Goal: Information Seeking & Learning: Learn about a topic

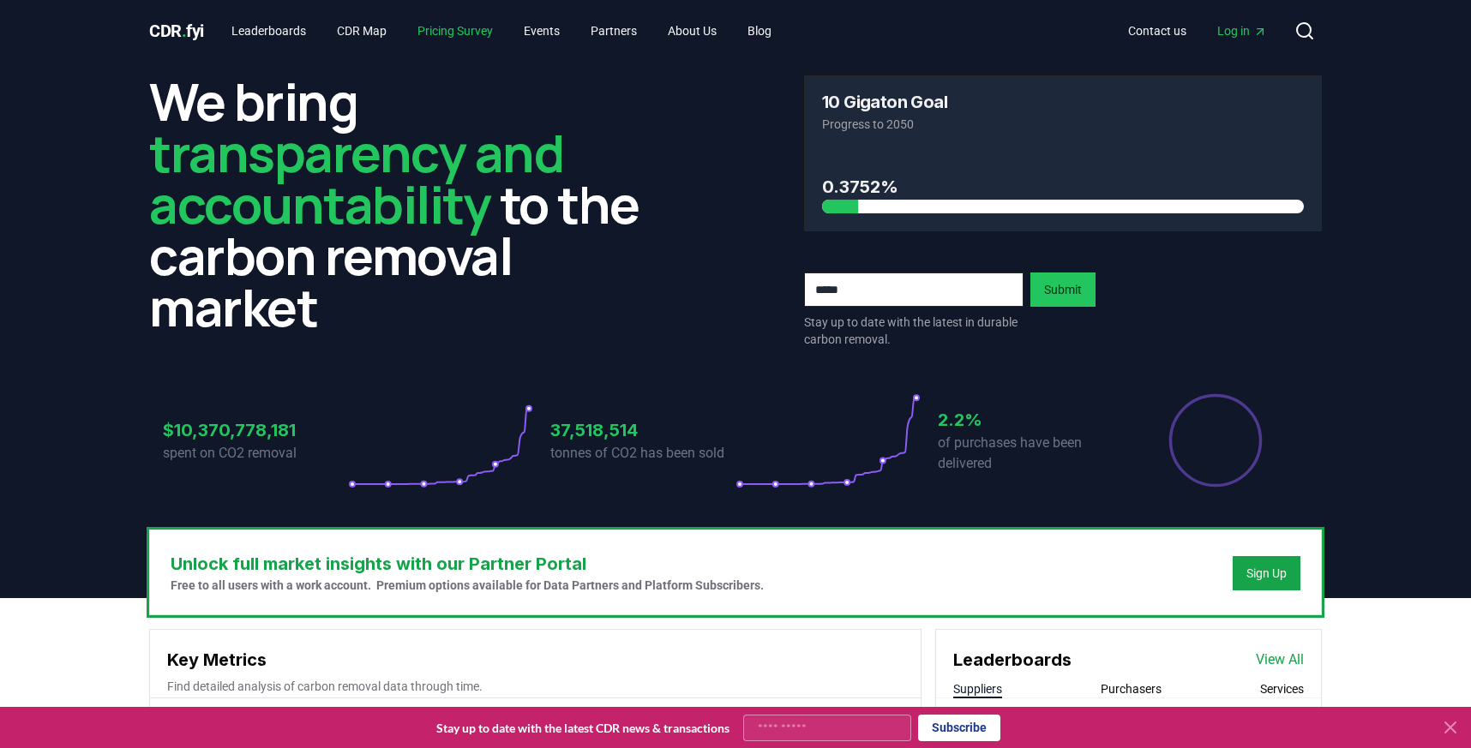
click at [444, 30] on link "Pricing Survey" at bounding box center [455, 30] width 103 height 31
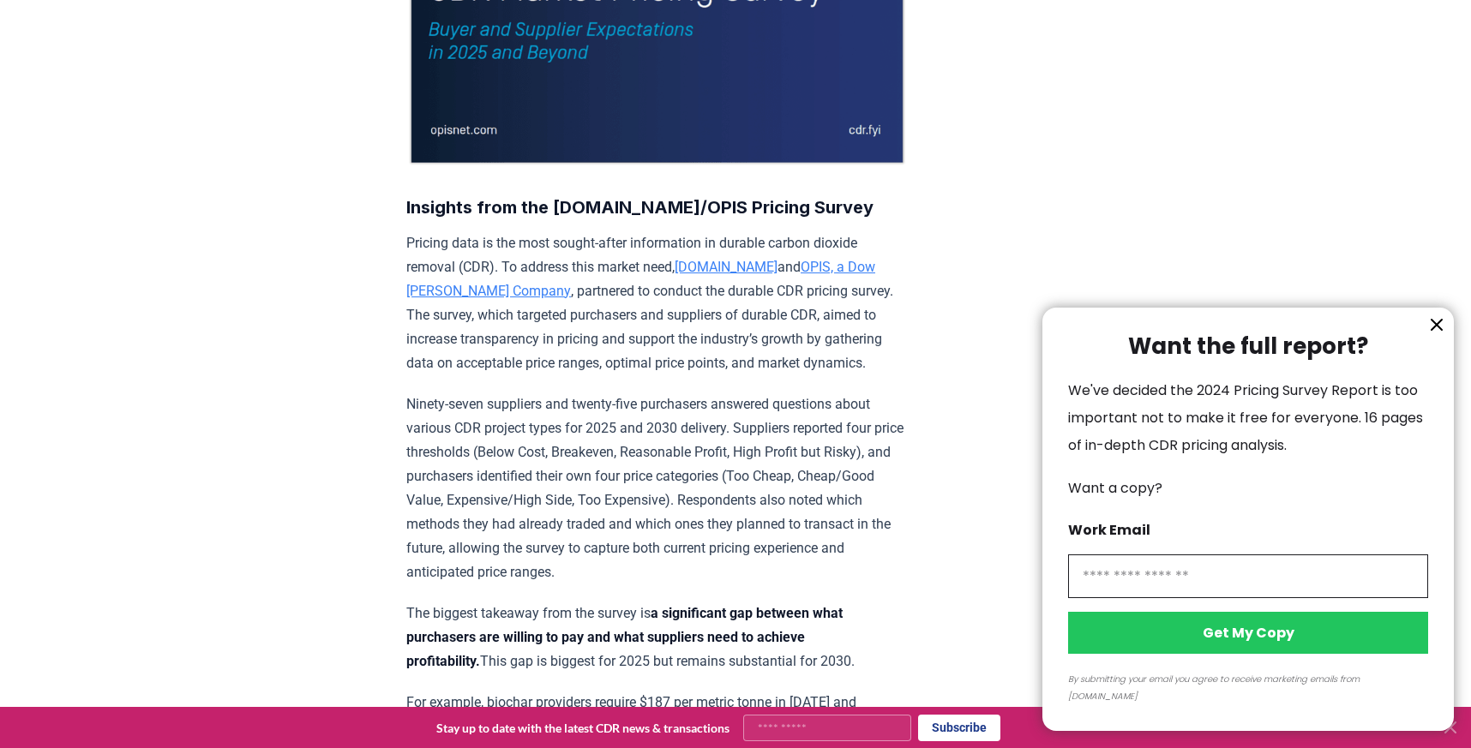
scroll to position [483, 0]
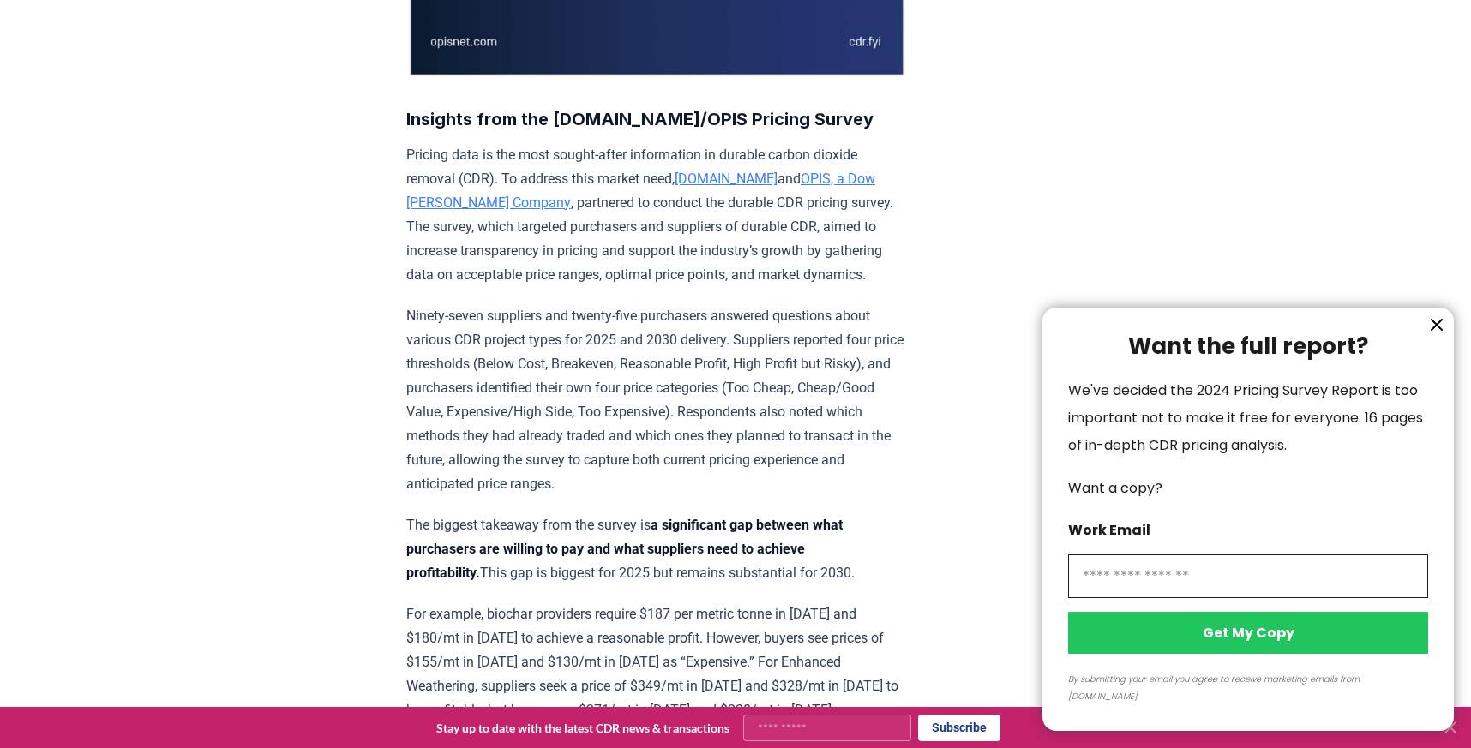
click at [553, 282] on div at bounding box center [735, 374] width 1471 height 748
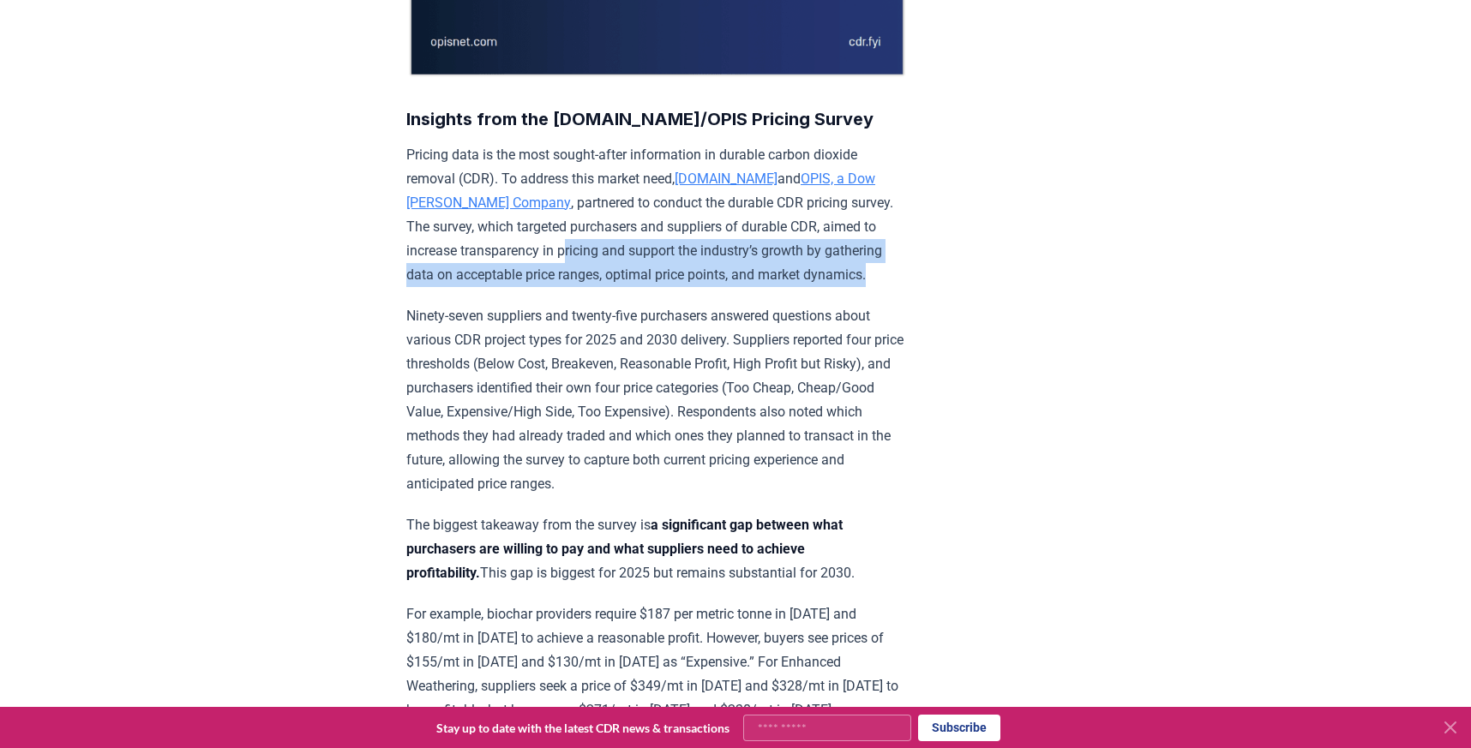
drag, startPoint x: 791, startPoint y: 273, endPoint x: 909, endPoint y: 317, distance: 126.1
click at [908, 287] on p "Pricing data is the most sought-after information in durable carbon dioxide rem…" at bounding box center [656, 215] width 501 height 144
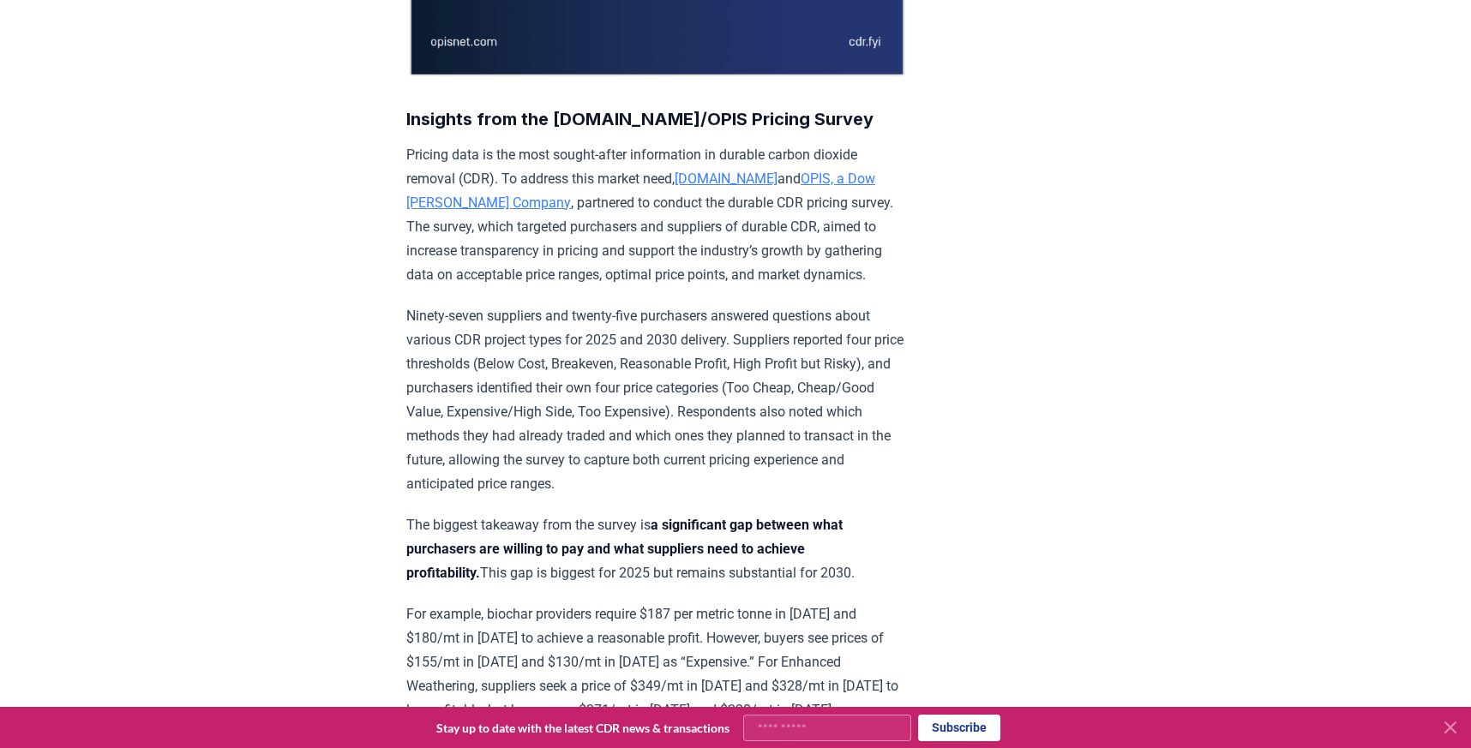
click at [558, 365] on p "Ninety-seven suppliers and twenty-five purchasers answered questions about vari…" at bounding box center [656, 400] width 501 height 192
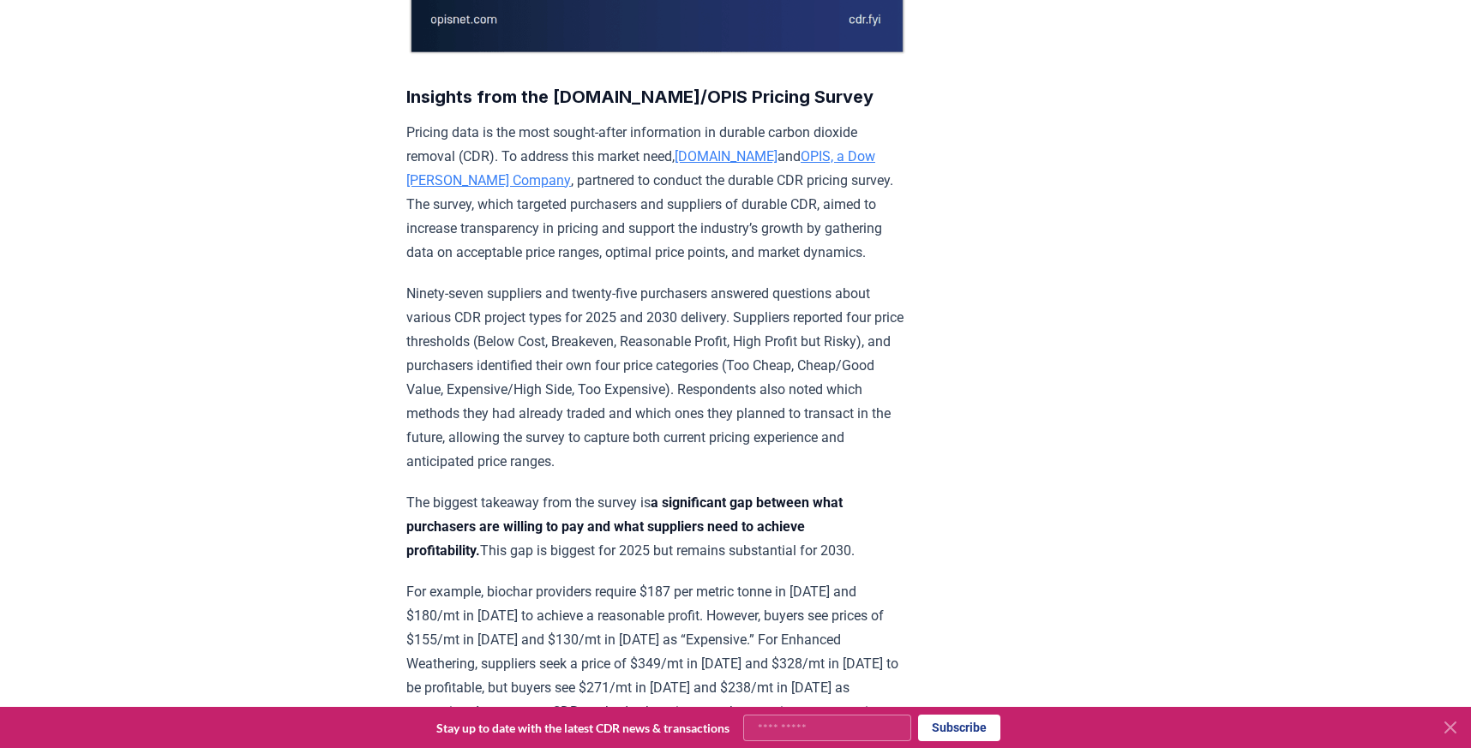
scroll to position [517, 0]
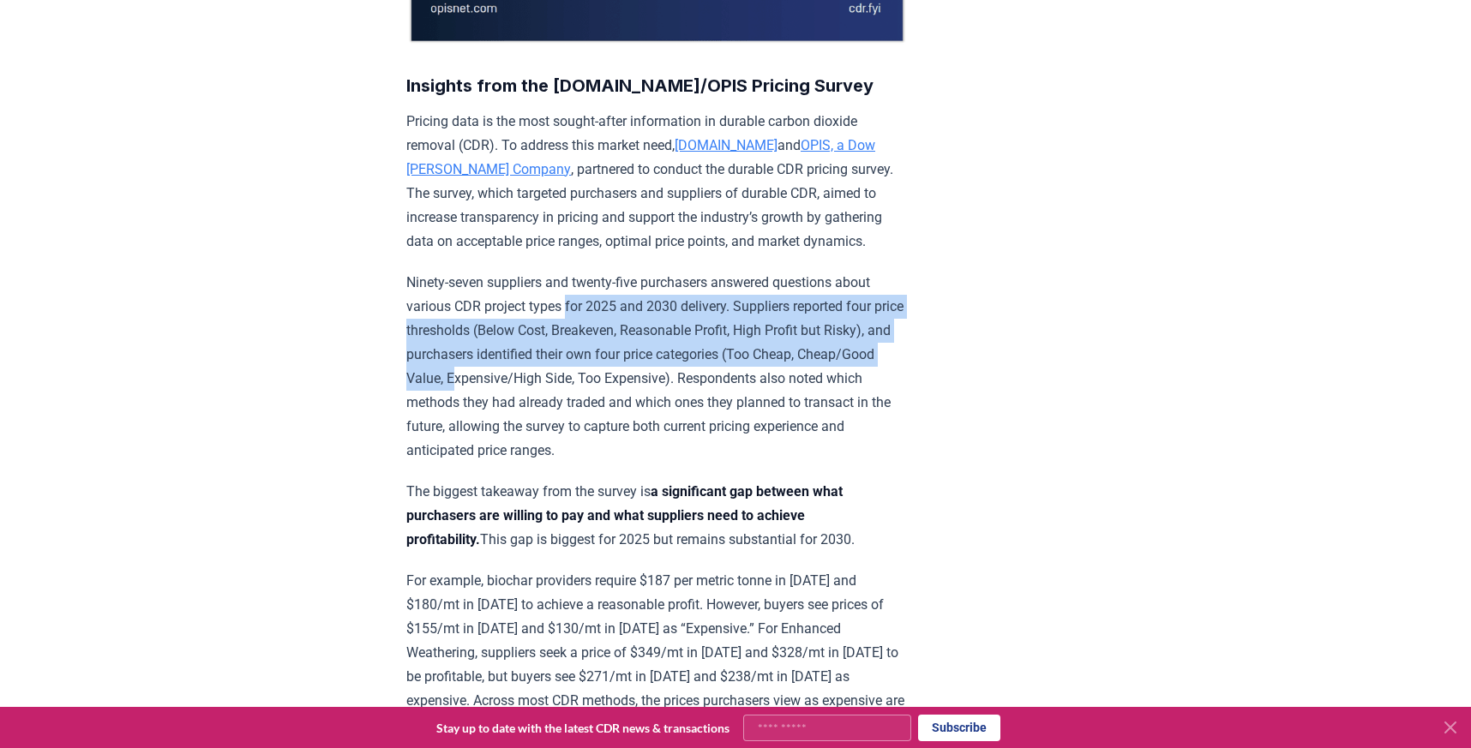
drag, startPoint x: 524, startPoint y: 359, endPoint x: 870, endPoint y: 404, distance: 349.2
click at [870, 404] on p "Ninety-seven suppliers and twenty-five purchasers answered questions about vari…" at bounding box center [656, 367] width 501 height 192
click at [656, 384] on p "Ninety-seven suppliers and twenty-five purchasers answered questions about vari…" at bounding box center [656, 367] width 501 height 192
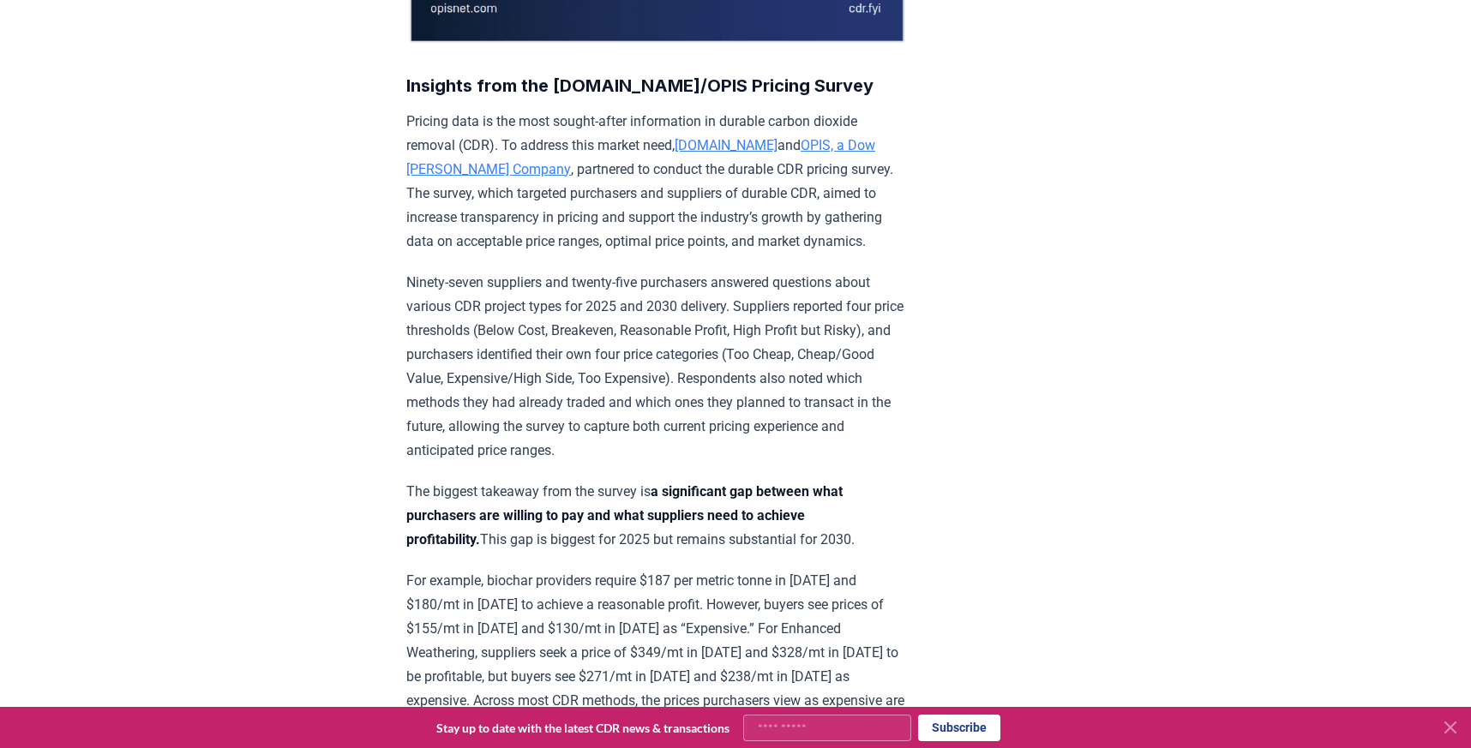
drag, startPoint x: 461, startPoint y: 385, endPoint x: 753, endPoint y: 381, distance: 291.5
click at [753, 381] on p "Ninety-seven suppliers and twenty-five purchasers answered questions about vari…" at bounding box center [656, 367] width 501 height 192
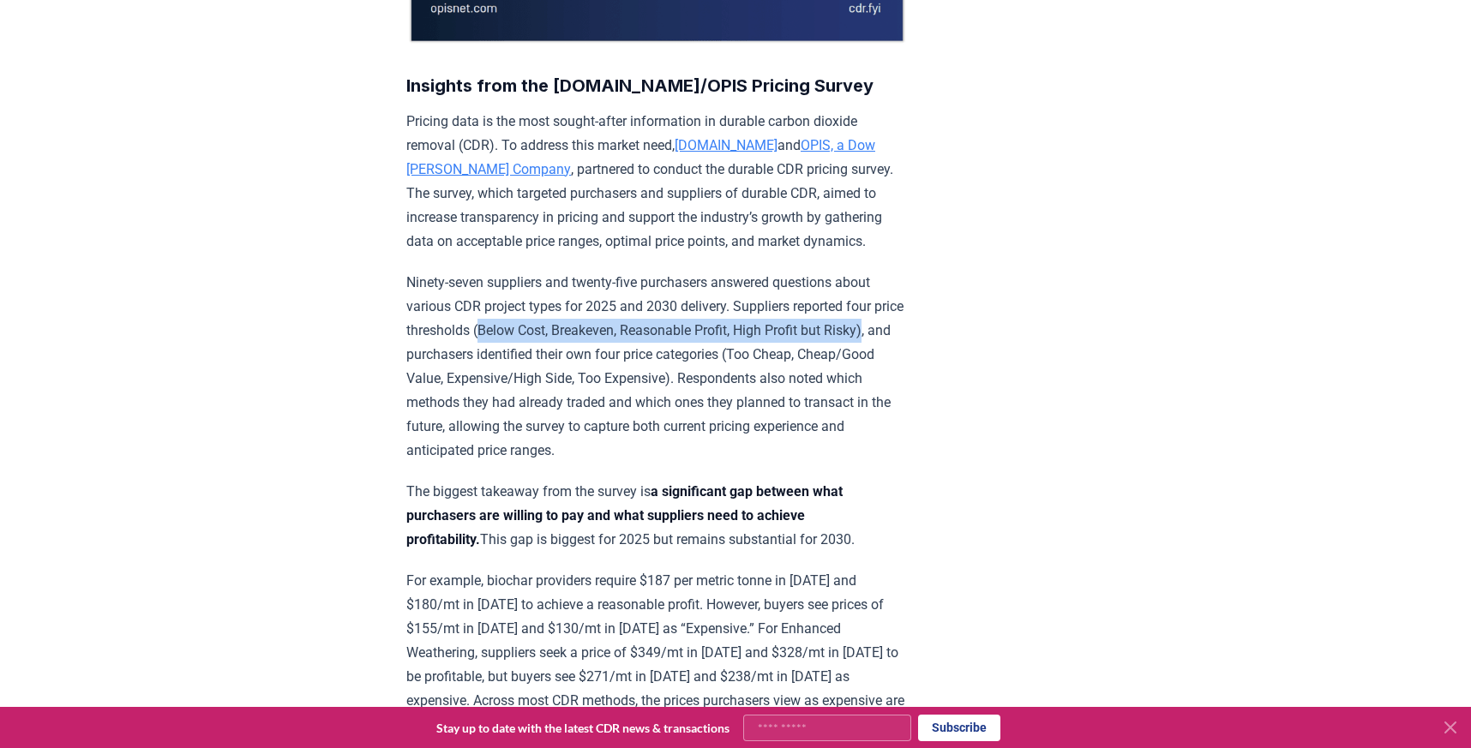
drag, startPoint x: 807, startPoint y: 375, endPoint x: 412, endPoint y: 382, distance: 395.2
click at [412, 382] on p "Ninety-seven suppliers and twenty-five purchasers answered questions about vari…" at bounding box center [656, 367] width 501 height 192
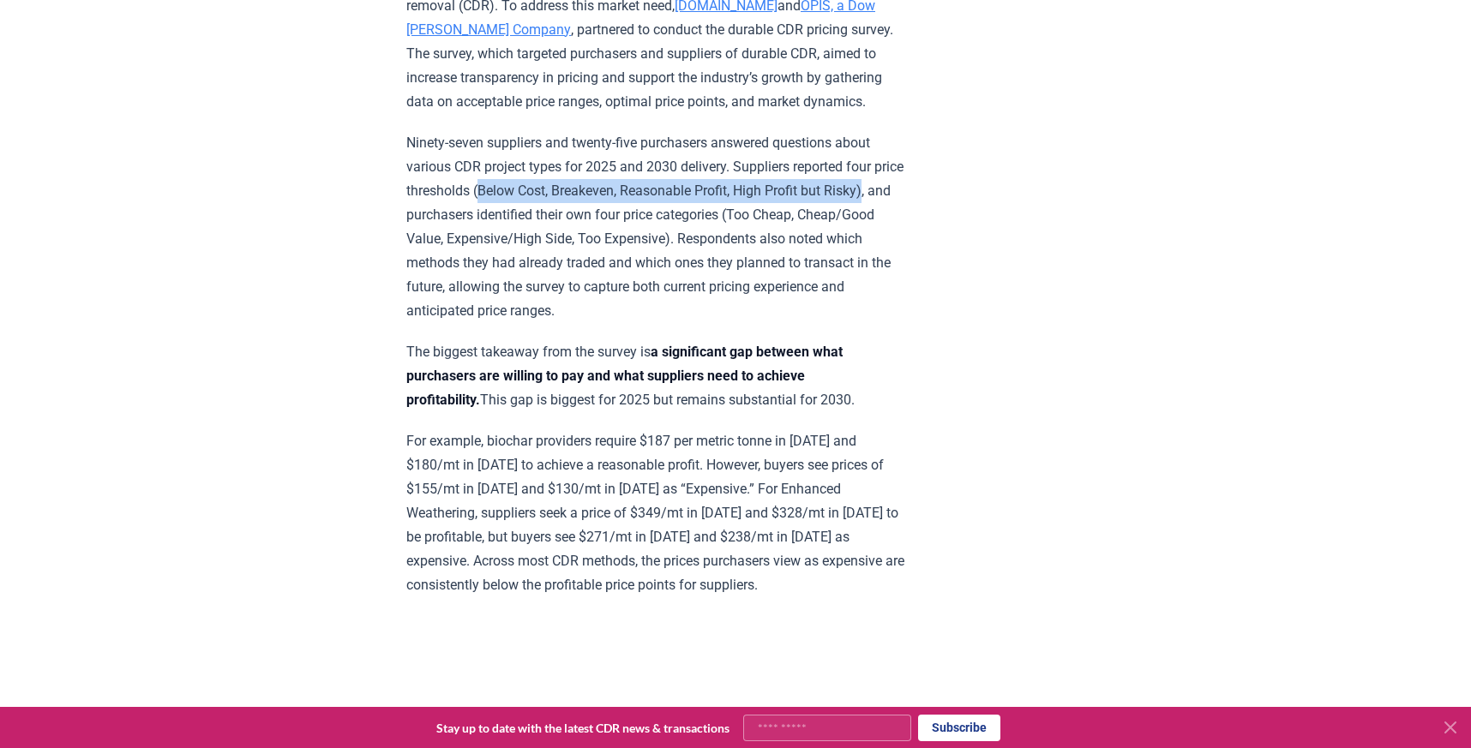
scroll to position [741, 0]
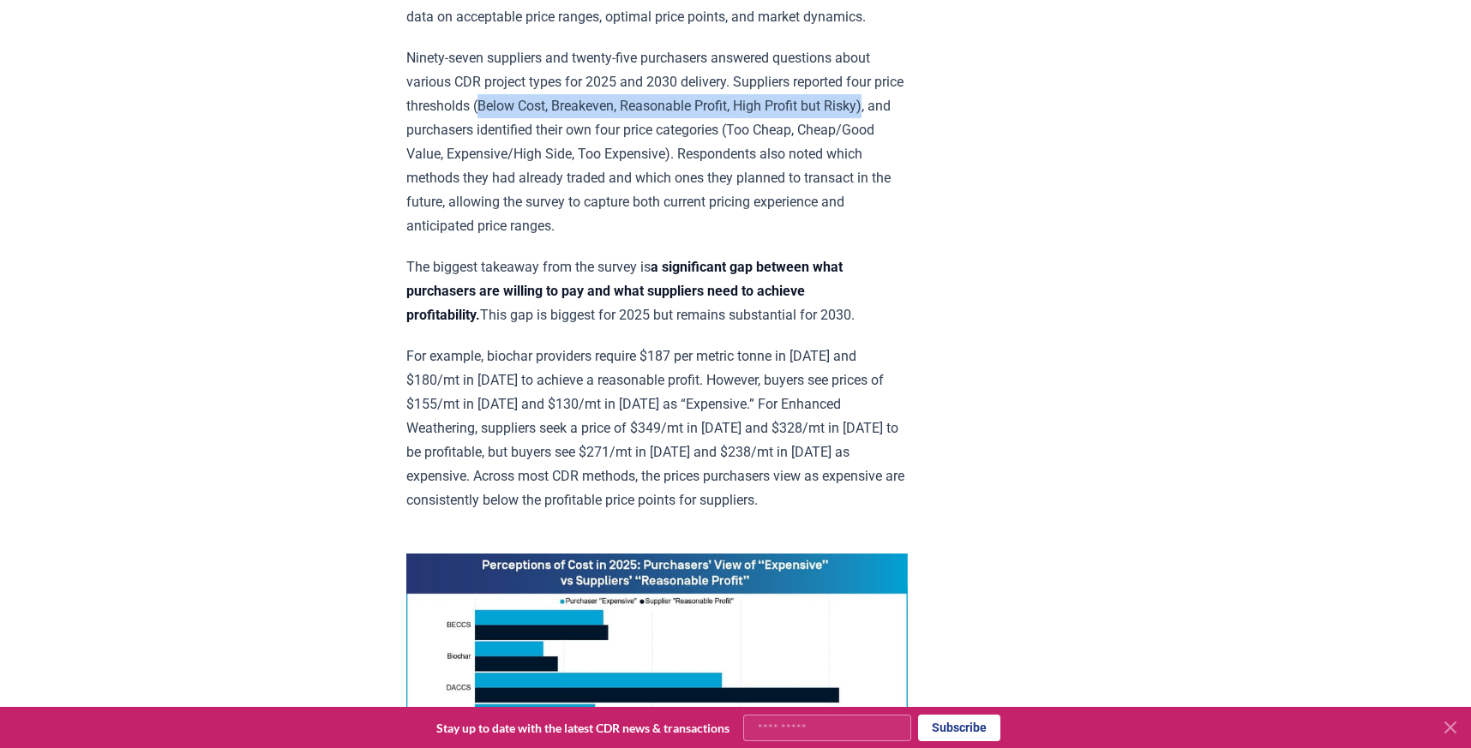
drag, startPoint x: 583, startPoint y: 336, endPoint x: 664, endPoint y: 343, distance: 81.7
click at [664, 327] on p "The biggest takeaway from the survey is a significant gap between what purchase…" at bounding box center [656, 291] width 501 height 72
click at [705, 387] on p "For example, biochar providers require $187 per metric tonne in [DATE] and $180…" at bounding box center [656, 429] width 501 height 168
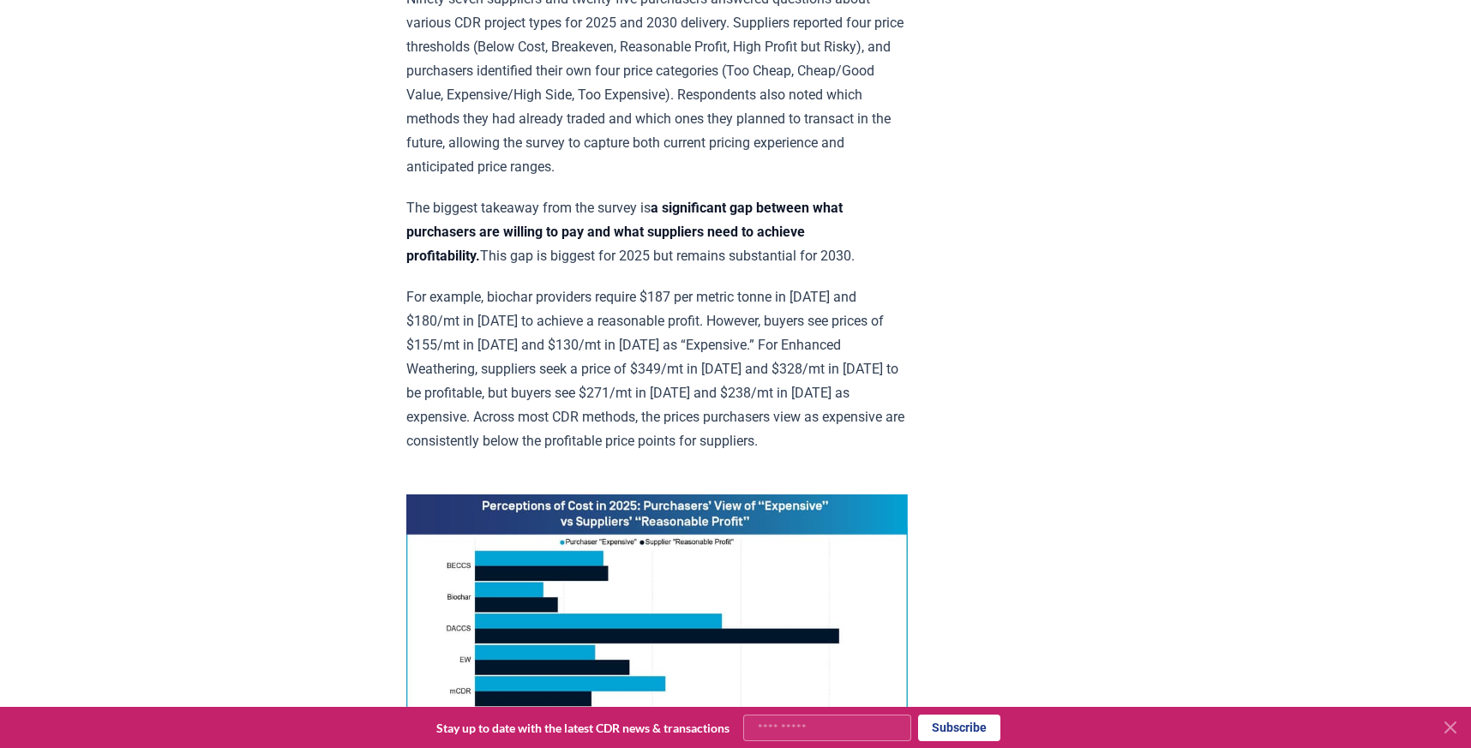
scroll to position [858, 0]
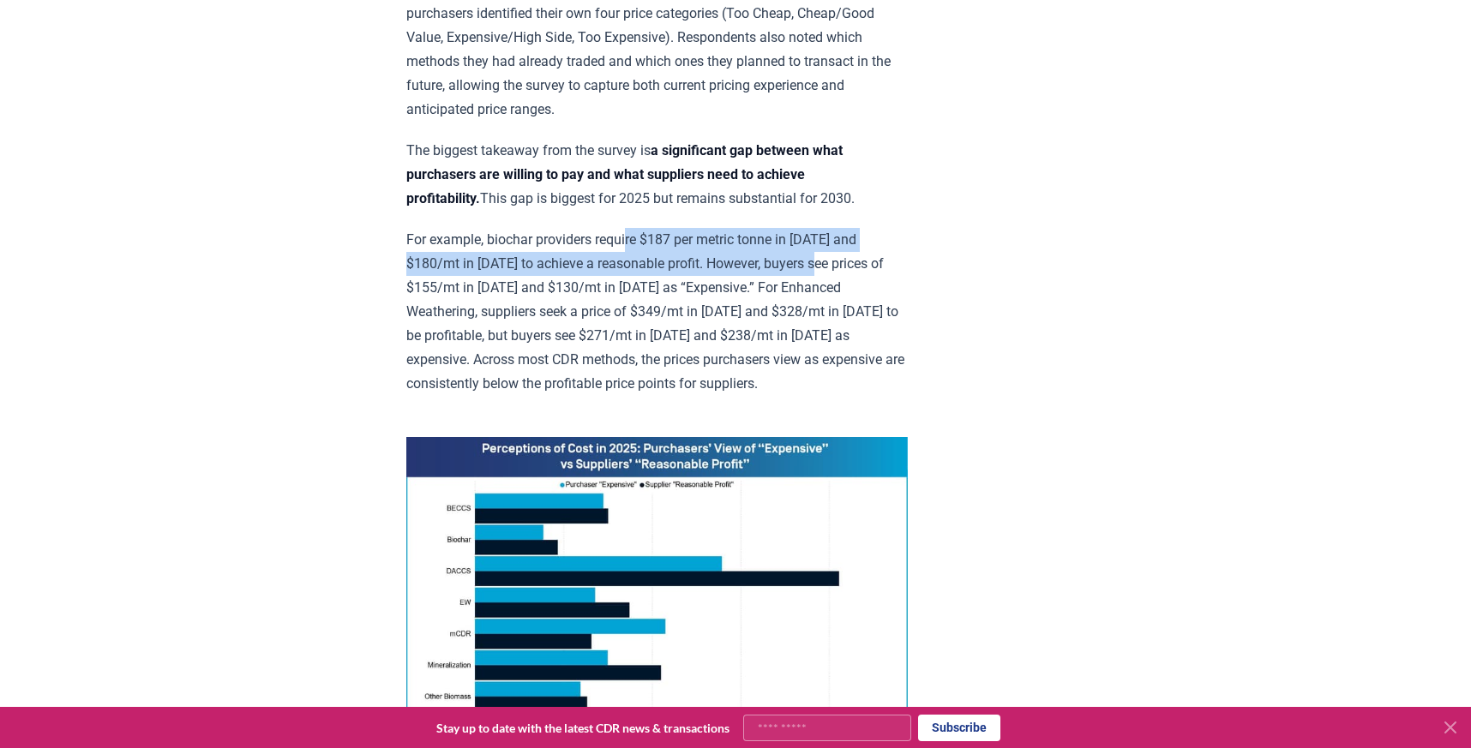
drag, startPoint x: 634, startPoint y: 261, endPoint x: 773, endPoint y: 285, distance: 141.1
click at [773, 285] on p "For example, biochar providers require $187 per metric tonne in [DATE] and $180…" at bounding box center [656, 312] width 501 height 168
click at [586, 288] on p "For example, biochar providers require $187 per metric tonne in [DATE] and $180…" at bounding box center [656, 312] width 501 height 168
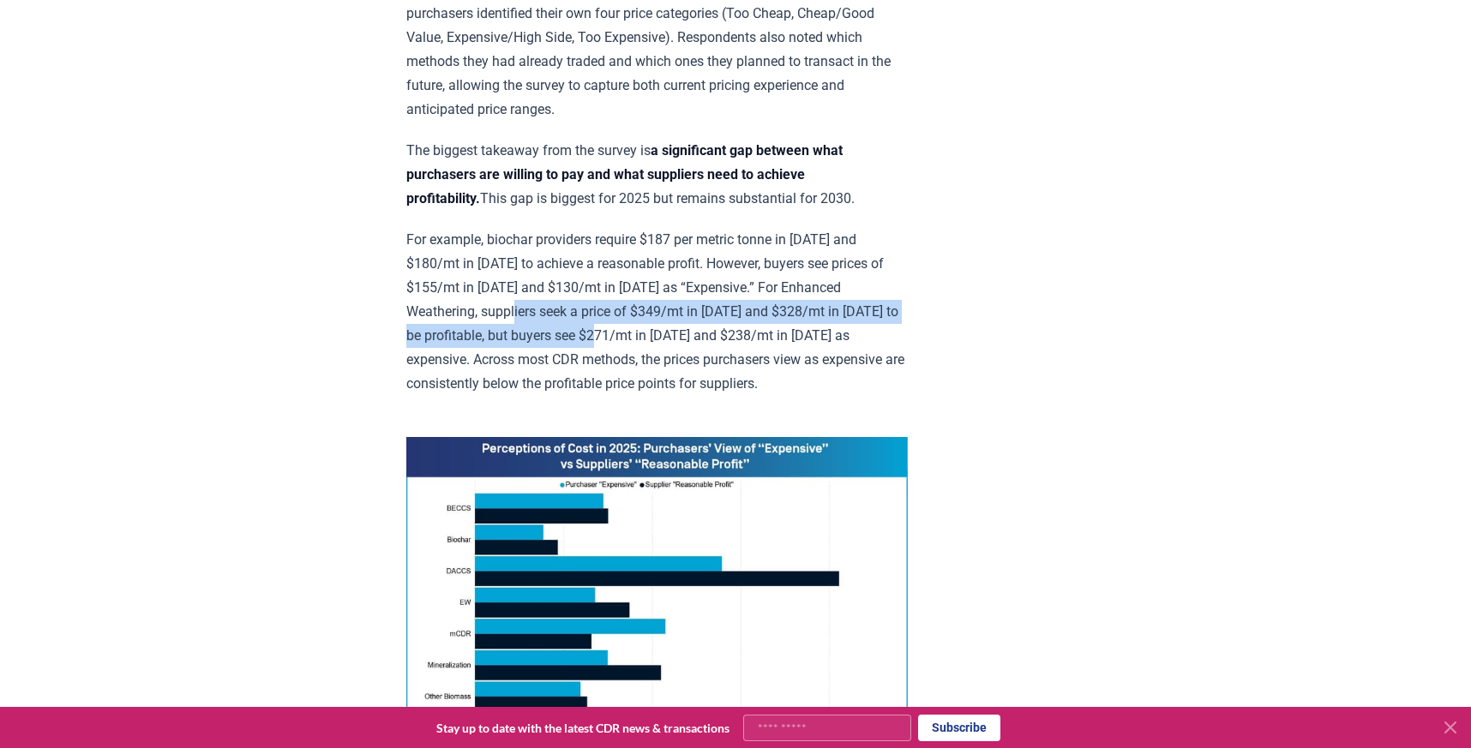
drag, startPoint x: 857, startPoint y: 313, endPoint x: 936, endPoint y: 328, distance: 80.4
click at [908, 328] on p "For example, biochar providers require $187 per metric tonne in [DATE] and $180…" at bounding box center [656, 312] width 501 height 168
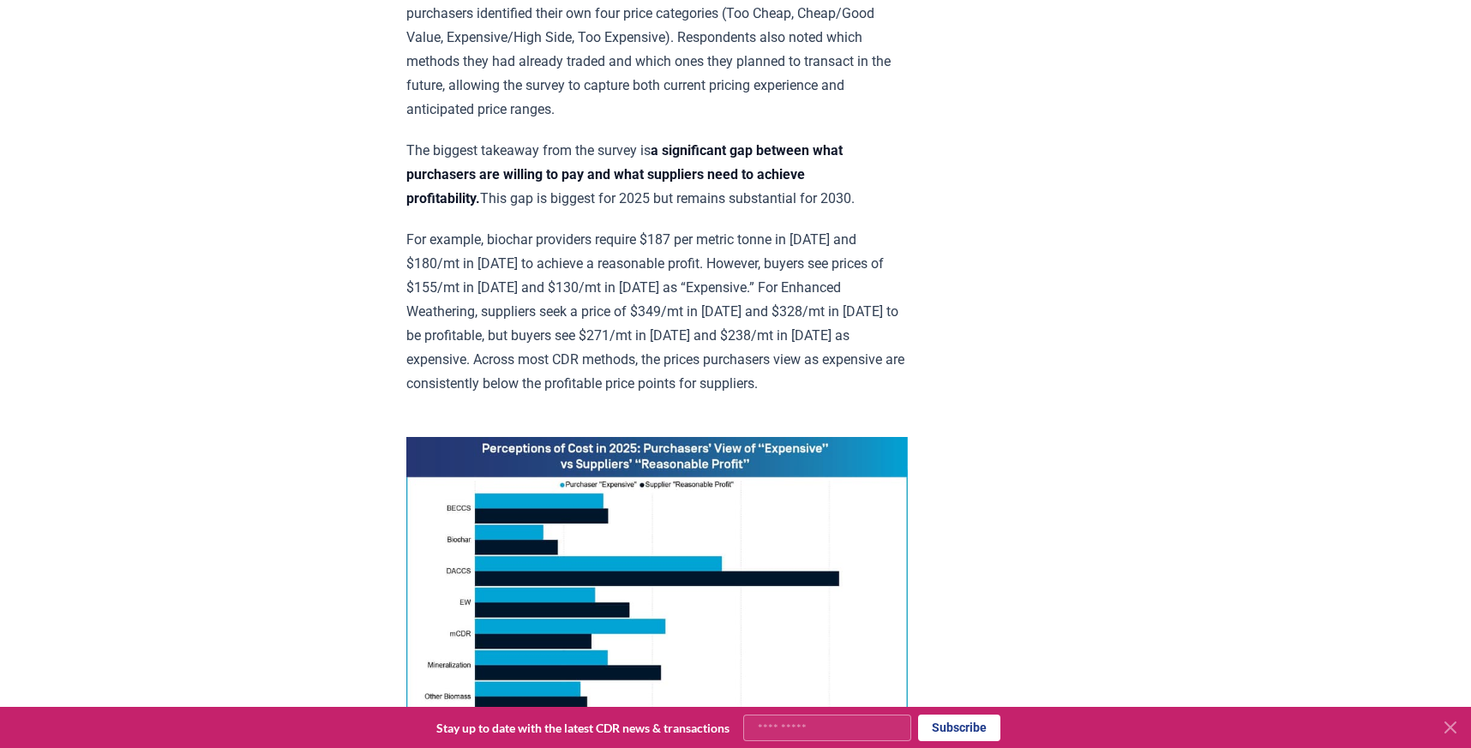
click at [504, 362] on p "For example, biochar providers require $187 per metric tonne in [DATE] and $180…" at bounding box center [656, 312] width 501 height 168
drag, startPoint x: 606, startPoint y: 357, endPoint x: 472, endPoint y: 357, distance: 133.7
click at [460, 356] on p "For example, biochar providers require $187 per metric tonne in [DATE] and $180…" at bounding box center [656, 312] width 501 height 168
drag, startPoint x: 716, startPoint y: 358, endPoint x: 757, endPoint y: 359, distance: 41.2
click at [717, 358] on p "For example, biochar providers require $187 per metric tonne in [DATE] and $180…" at bounding box center [656, 312] width 501 height 168
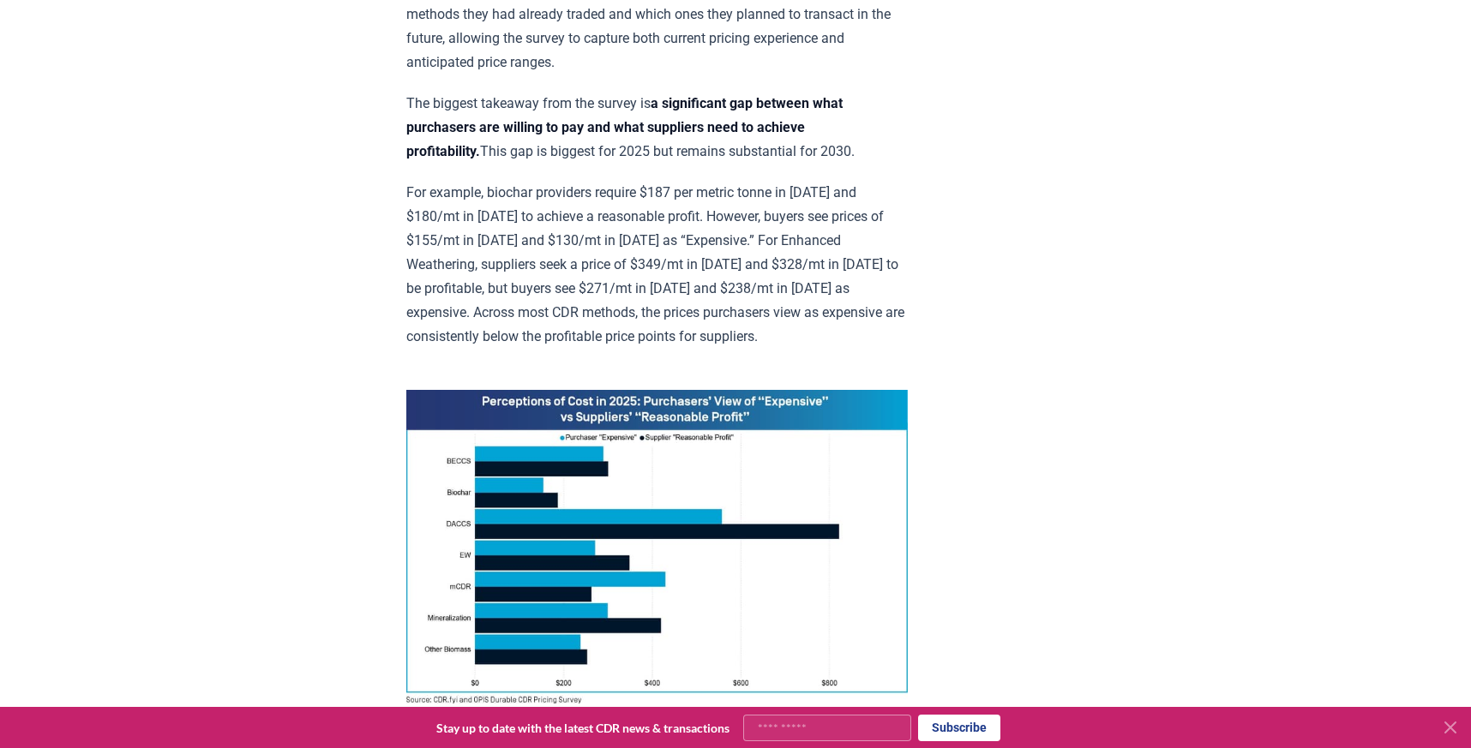
scroll to position [732, 0]
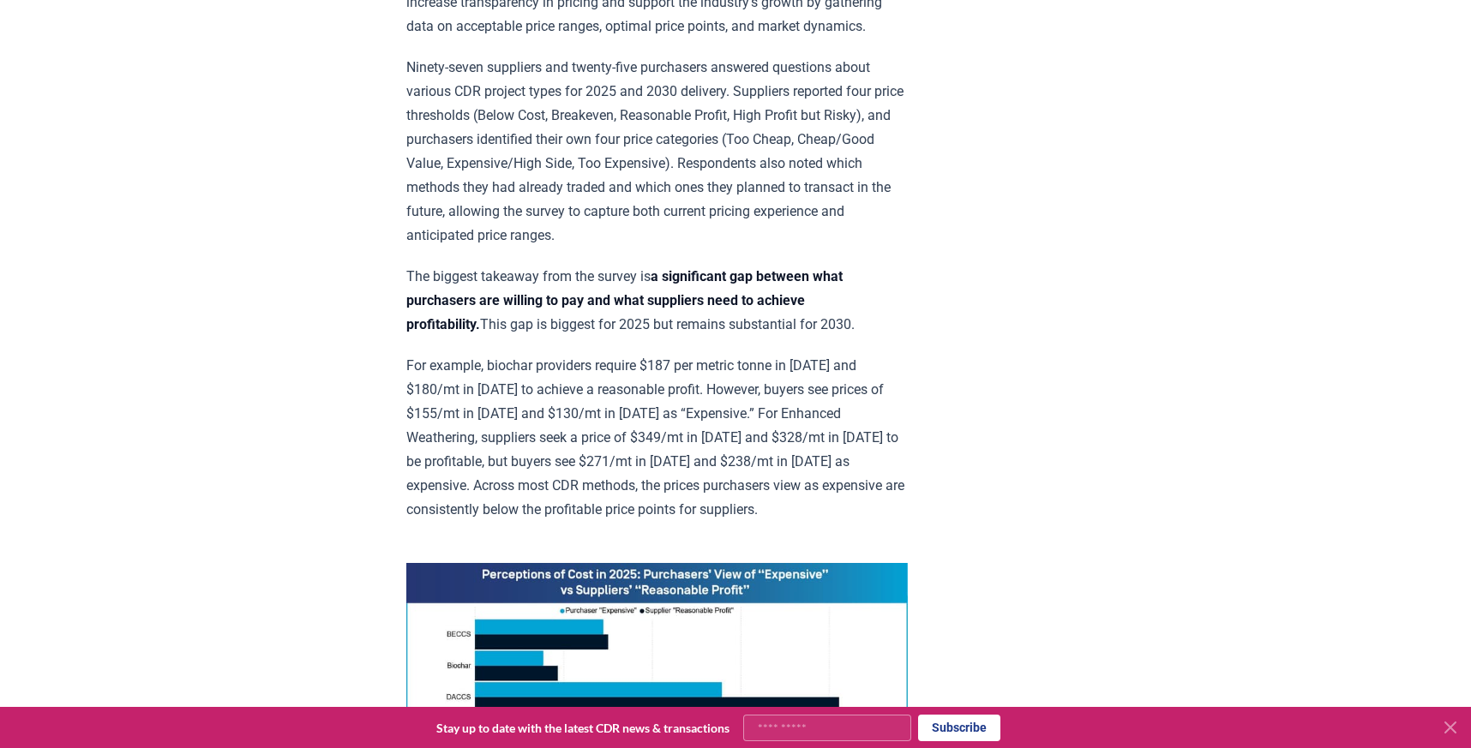
click at [431, 300] on p "The biggest takeaway from the survey is a significant gap between what purchase…" at bounding box center [656, 301] width 501 height 72
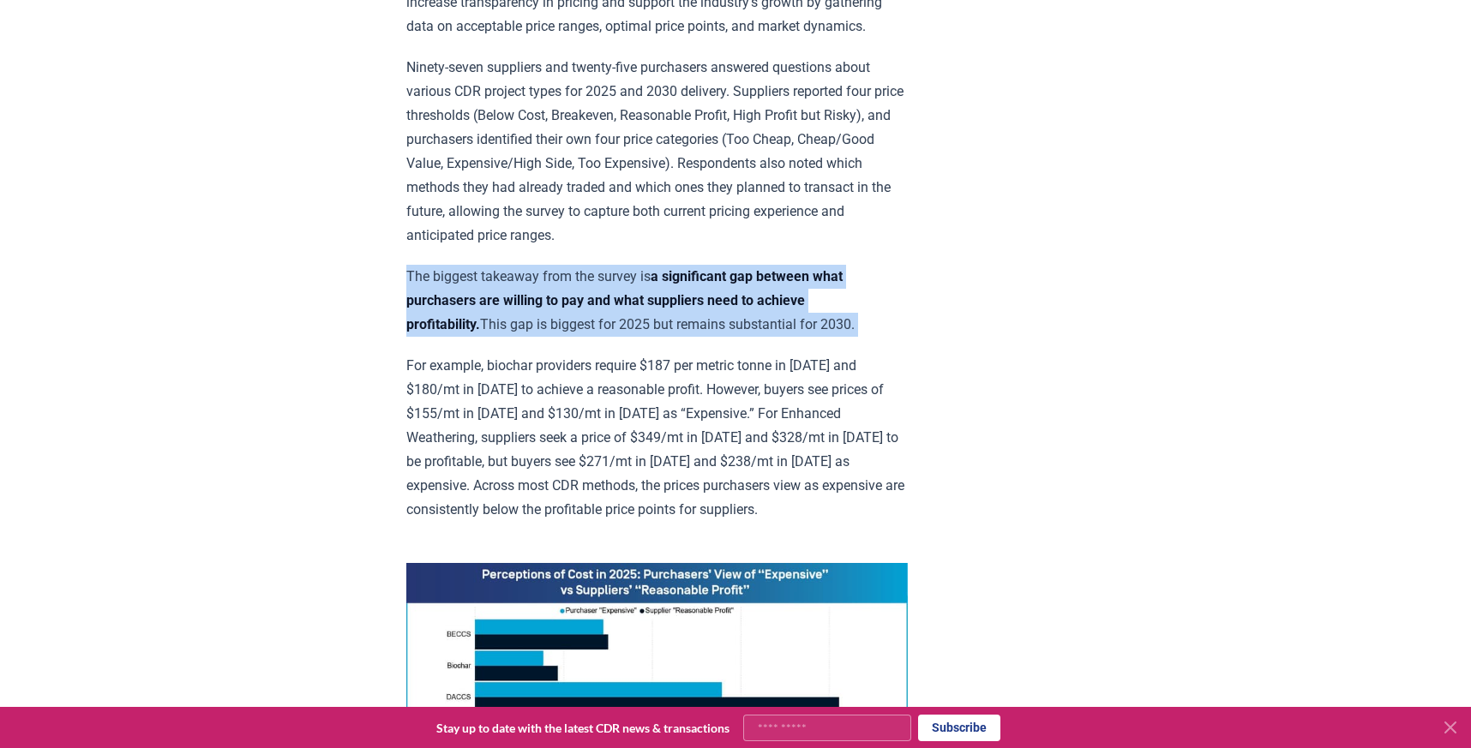
click at [431, 300] on p "The biggest takeaway from the survey is a significant gap between what purchase…" at bounding box center [656, 301] width 501 height 72
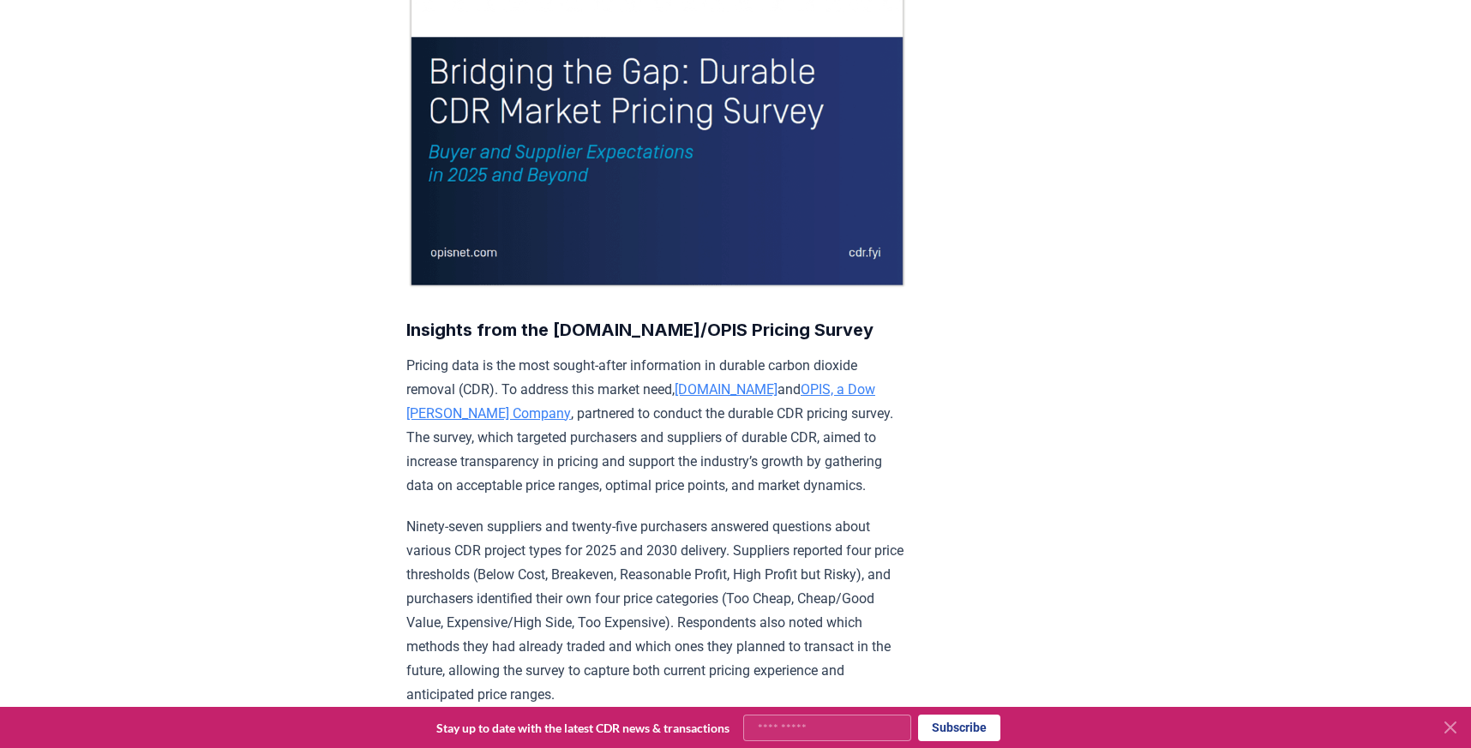
scroll to position [250, 0]
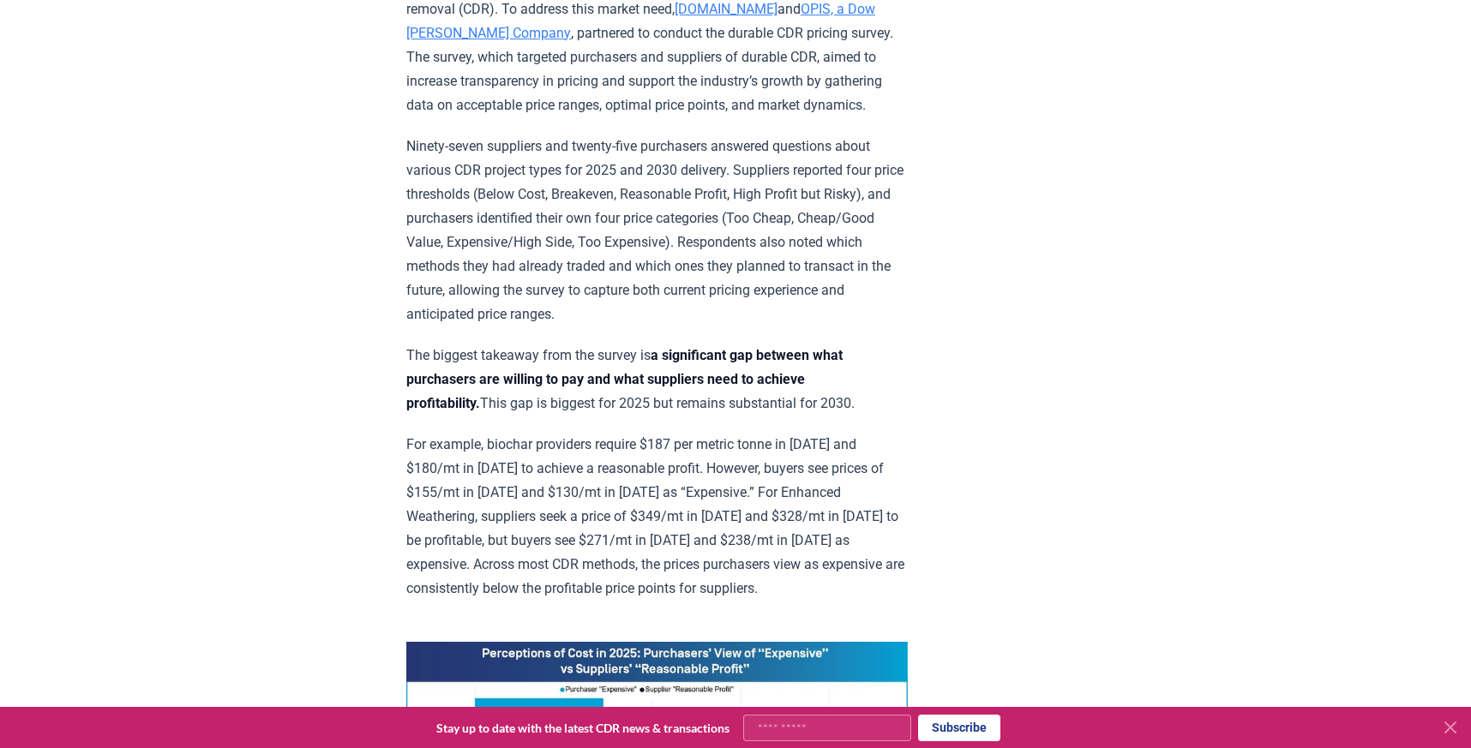
scroll to position [566, 0]
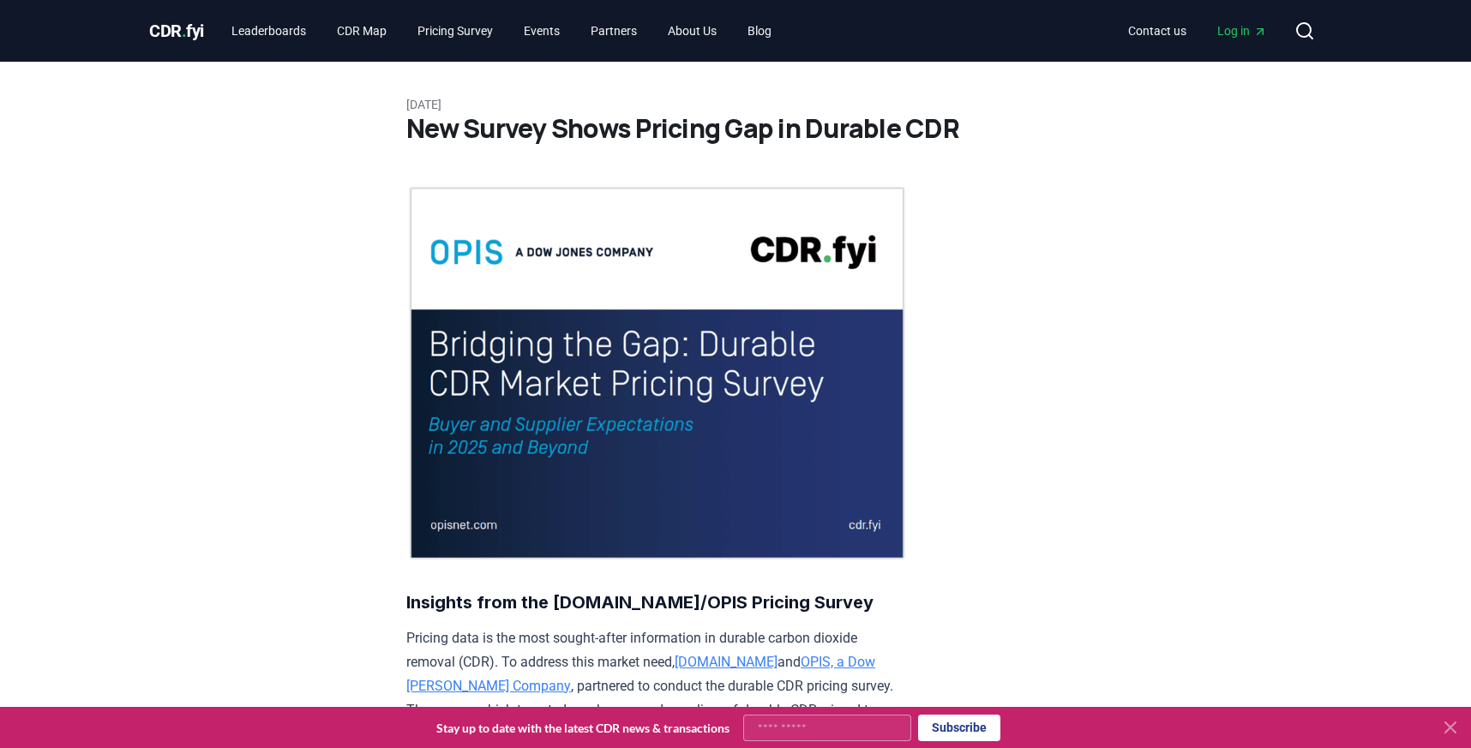
scroll to position [21, 0]
